Goal: Find specific page/section: Find specific page/section

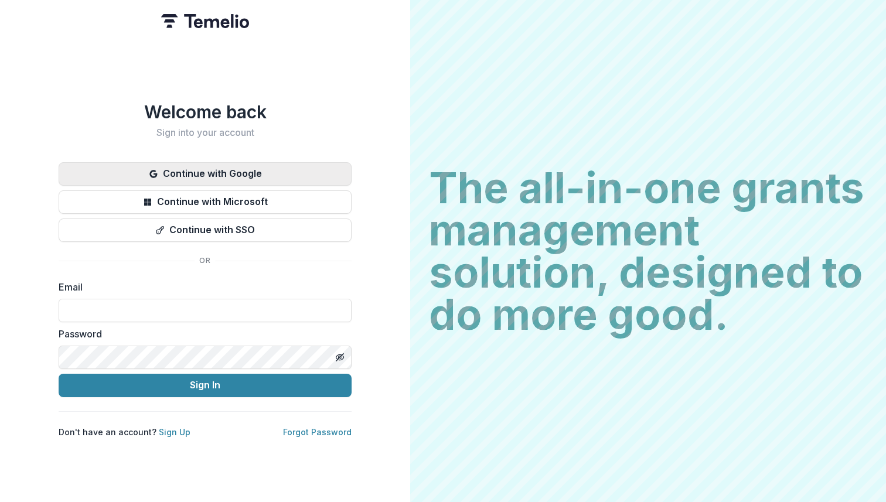
click at [167, 166] on button "Continue with Google" at bounding box center [205, 173] width 293 height 23
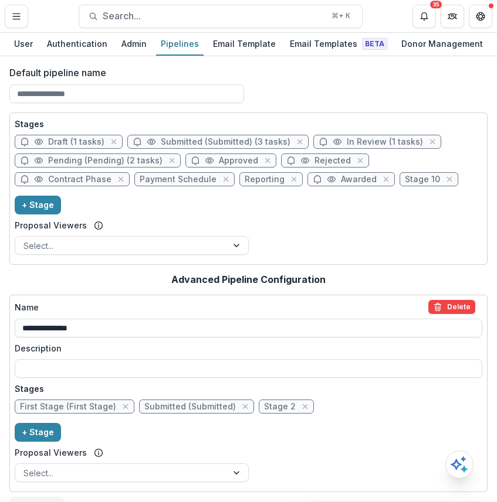
scroll to position [25, 0]
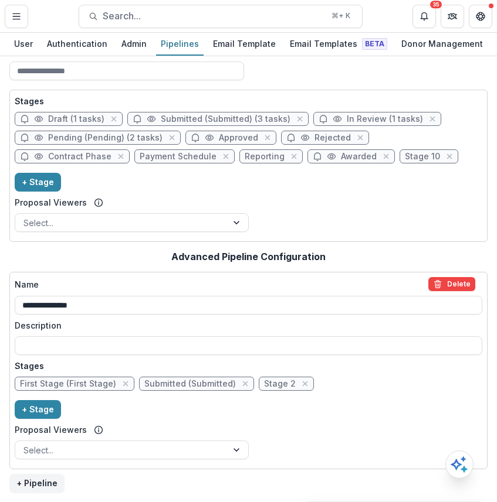
click at [321, 240] on div "Stages Draft (1 tasks) Submitted (Submitted) (3 tasks) In Review (1 tasks) Pend…" at bounding box center [248, 166] width 478 height 152
